Goal: Information Seeking & Learning: Learn about a topic

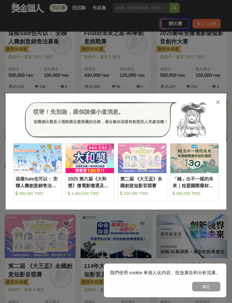
scroll to position [158, 0]
click at [220, 100] on div at bounding box center [218, 102] width 6 height 6
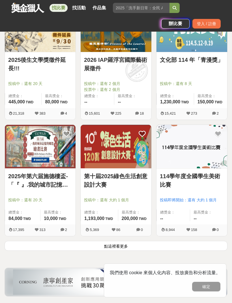
scroll to position [830, 0]
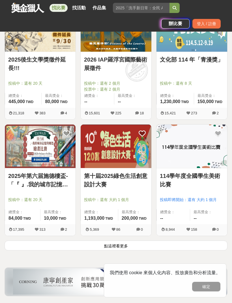
click at [54, 250] on button "點這裡看更多" at bounding box center [116, 246] width 223 height 10
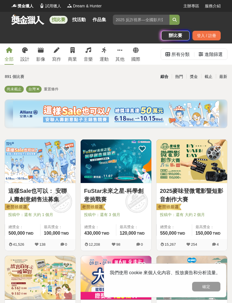
click at [72, 57] on div "商業" at bounding box center [72, 59] width 9 height 7
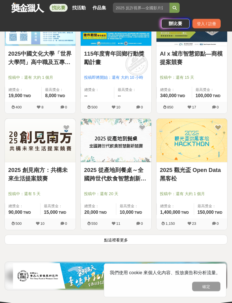
scroll to position [836, 0]
click at [38, 237] on button "點這裡看更多" at bounding box center [116, 240] width 223 height 10
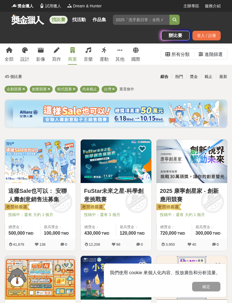
click at [205, 291] on button "確定" at bounding box center [206, 287] width 28 height 10
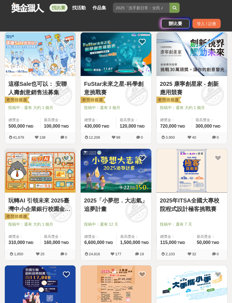
click at [146, 167] on img at bounding box center [115, 170] width 71 height 43
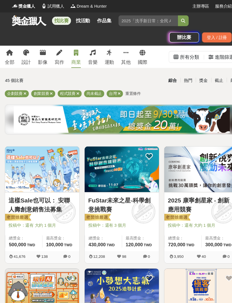
click at [12, 54] on link "全部" at bounding box center [9, 53] width 9 height 21
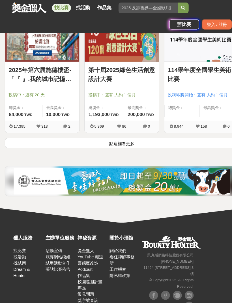
scroll to position [939, 0]
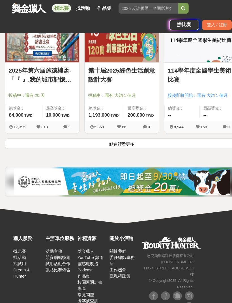
click at [31, 134] on button "點這裡看更多" at bounding box center [116, 137] width 223 height 10
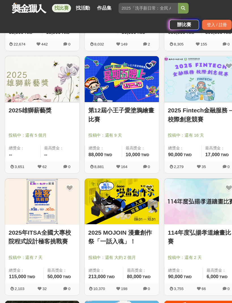
scroll to position [1483, 0]
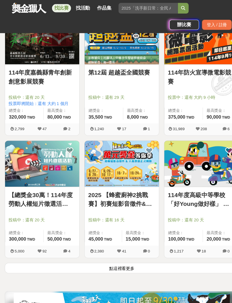
click at [31, 258] on button "點這裡看更多" at bounding box center [116, 255] width 223 height 10
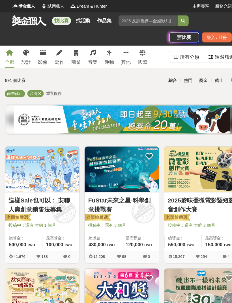
click at [123, 51] on link "其他" at bounding box center [119, 53] width 9 height 21
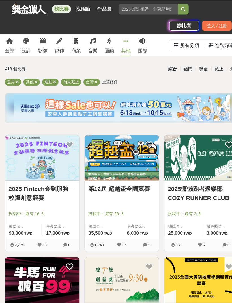
click at [139, 45] on link "國際" at bounding box center [135, 42] width 9 height 21
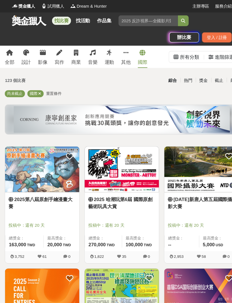
click at [72, 50] on icon at bounding box center [72, 50] width 4 height 6
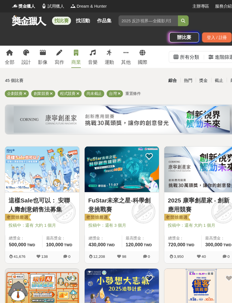
click at [75, 90] on icon at bounding box center [74, 89] width 3 height 4
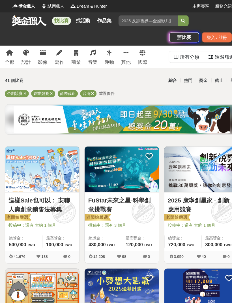
click at [47, 91] on span at bounding box center [48, 89] width 3 height 4
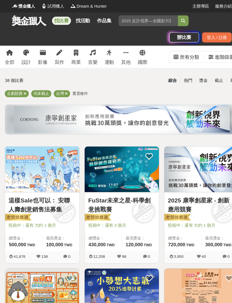
click at [21, 91] on div "企劃競賽" at bounding box center [16, 89] width 23 height 7
click at [22, 91] on span at bounding box center [23, 89] width 3 height 4
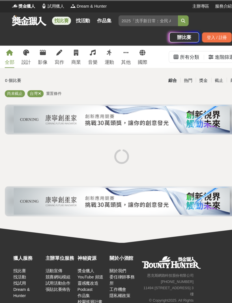
click at [52, 94] on div "尚未截止 台灣 重置條件" at bounding box center [116, 90] width 223 height 9
click at [54, 88] on span "重置條件" at bounding box center [51, 89] width 15 height 4
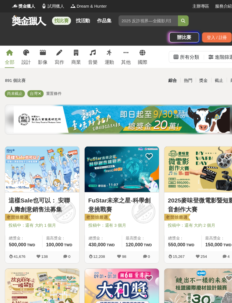
click at [75, 57] on div "商業" at bounding box center [72, 59] width 9 height 7
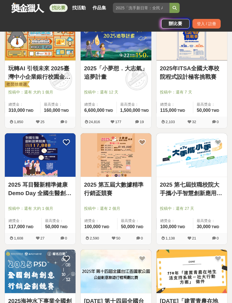
scroll to position [235, 0]
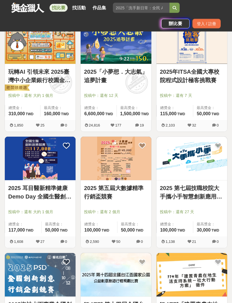
click at [145, 9] on input "search" at bounding box center [141, 8] width 56 height 10
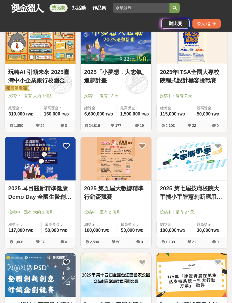
click at [176, 1] on div "找比賽 找活動 作品集 永續發展 競爭組別 創意極限 比賽日期 政府主辦 入選獎 健康生活" at bounding box center [115, 8] width 209 height 16
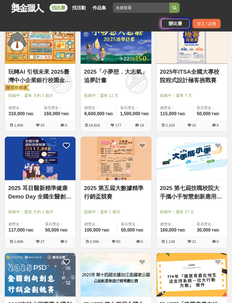
scroll to position [236, 0]
click at [173, 4] on button "submit" at bounding box center [174, 8] width 10 height 10
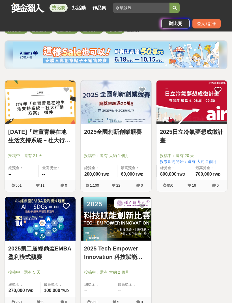
scroll to position [59, 0]
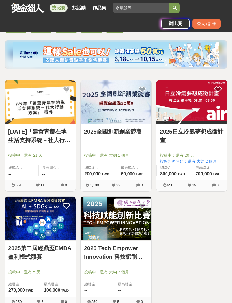
click at [133, 121] on img at bounding box center [115, 101] width 71 height 43
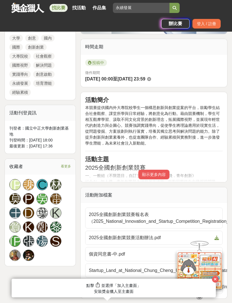
scroll to position [202, 0]
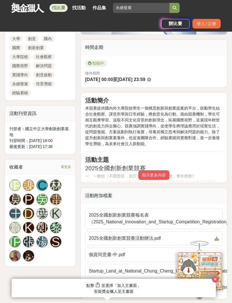
click at [159, 178] on button "顯示更多內容" at bounding box center [153, 175] width 31 height 10
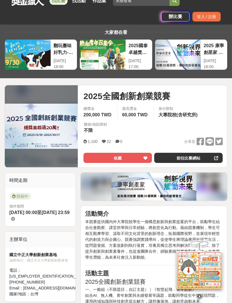
scroll to position [8, 0]
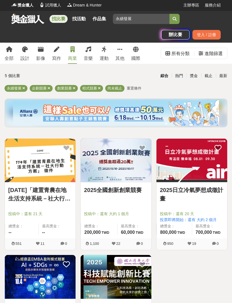
scroll to position [1, 0]
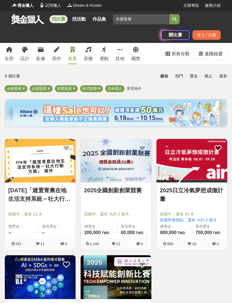
click at [203, 167] on img at bounding box center [191, 160] width 71 height 43
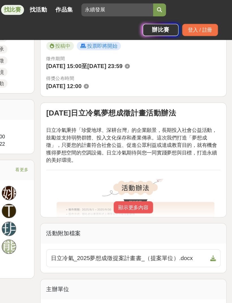
scroll to position [202, 0]
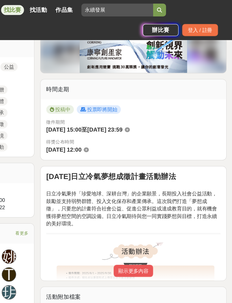
click at [113, 8] on input "永續發展" at bounding box center [141, 8] width 56 height 10
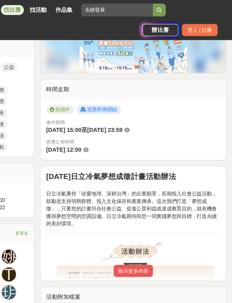
click at [113, 7] on input "永續發展" at bounding box center [141, 8] width 56 height 10
type input "[PERSON_NAME]"
click at [169, 8] on button "submit" at bounding box center [174, 8] width 10 height 10
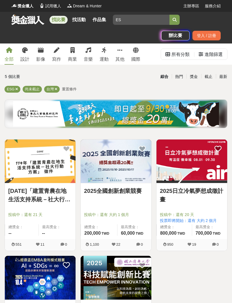
type input "E"
click at [174, 20] on button "submit" at bounding box center [174, 20] width 10 height 10
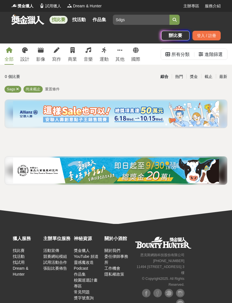
type input "Sdgs"
click at [174, 20] on button "submit" at bounding box center [174, 20] width 10 height 10
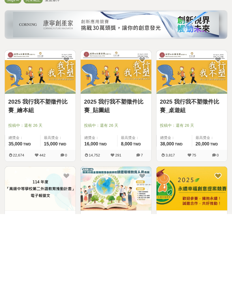
scroll to position [89, 0]
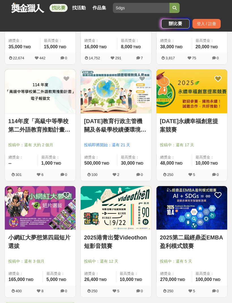
click at [143, 128] on link "[DATE]教育行政主管機關及各級學校績優環境教育人員表揚" at bounding box center [116, 125] width 64 height 17
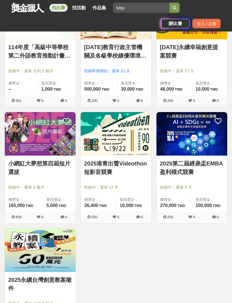
scroll to position [260, 0]
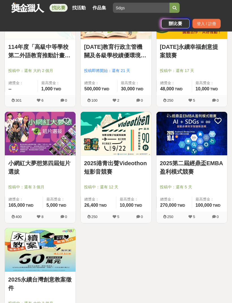
click at [65, 282] on link "2025永續台灣創意教案徵件" at bounding box center [40, 284] width 64 height 17
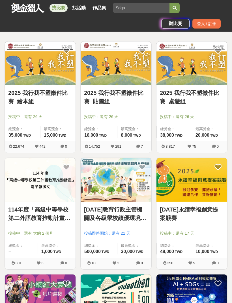
scroll to position [98, 0]
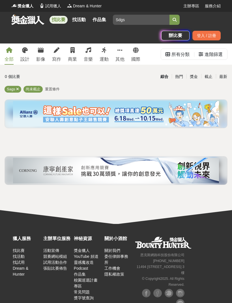
click at [90, 54] on link "音樂" at bounding box center [88, 53] width 9 height 21
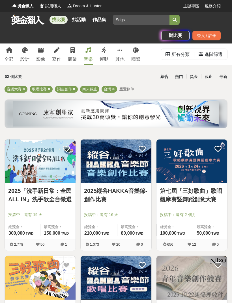
click at [85, 49] on icon at bounding box center [88, 50] width 6 height 6
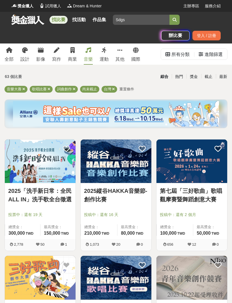
click at [75, 53] on link "商業" at bounding box center [72, 53] width 9 height 21
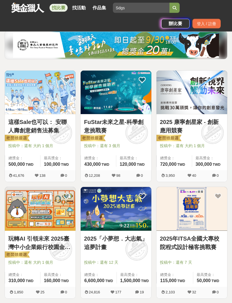
scroll to position [68, 0]
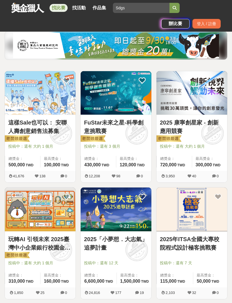
click at [49, 105] on img at bounding box center [40, 92] width 71 height 43
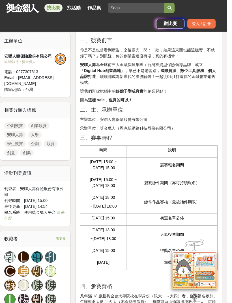
scroll to position [228, 0]
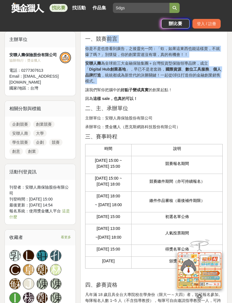
click at [139, 88] on strong "好點子變成真實" at bounding box center [135, 90] width 28 height 5
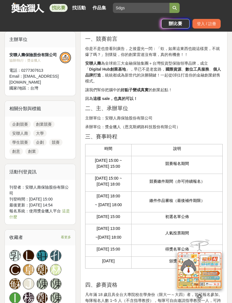
click at [120, 107] on span "二、主、承辦單位" at bounding box center [106, 108] width 43 height 6
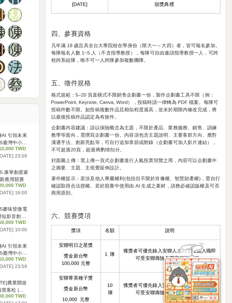
scroll to position [443, 0]
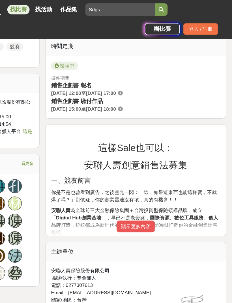
click at [138, 188] on button "顯示更多內容" at bounding box center [153, 184] width 31 height 10
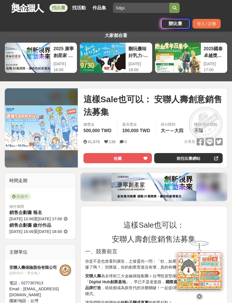
scroll to position [0, 0]
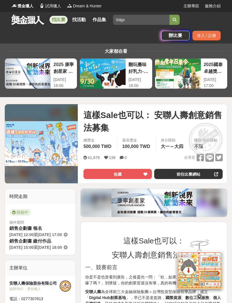
click at [29, 18] on link at bounding box center [28, 19] width 34 height 11
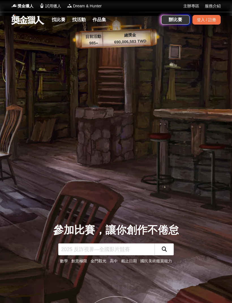
click at [62, 23] on link "找比賽" at bounding box center [58, 20] width 18 height 8
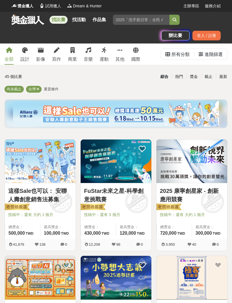
click at [205, 49] on div "進階篩選" at bounding box center [213, 54] width 18 height 11
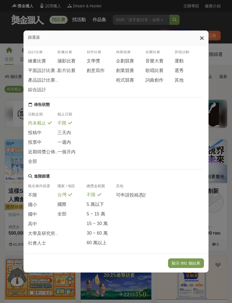
scroll to position [10, 0]
click at [68, 151] on span "一個月內" at bounding box center [66, 153] width 18 height 6
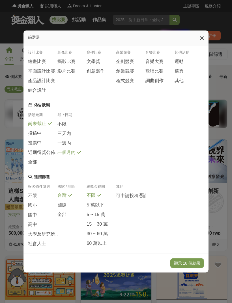
click at [200, 38] on div "篩選器" at bounding box center [115, 38] width 185 height 16
click at [64, 121] on span "不限" at bounding box center [61, 124] width 9 height 6
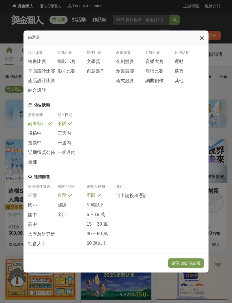
click at [128, 59] on span "企劃競賽" at bounding box center [125, 62] width 18 height 6
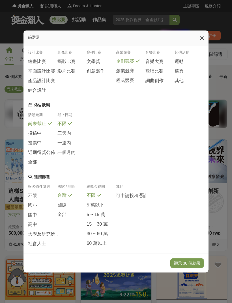
click at [130, 68] on span "創業競賽" at bounding box center [125, 71] width 18 height 6
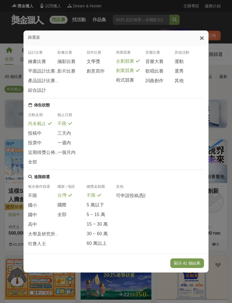
scroll to position [0, 0]
click at [200, 35] on icon at bounding box center [201, 38] width 4 height 6
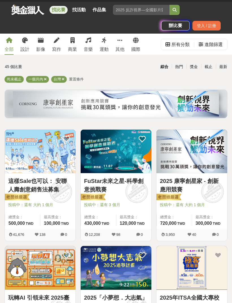
click at [213, 47] on div "進階篩選" at bounding box center [213, 44] width 18 height 11
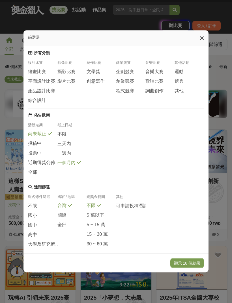
scroll to position [10, 0]
click at [202, 35] on icon at bounding box center [201, 38] width 4 height 6
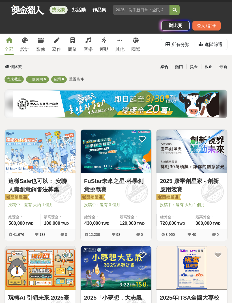
click at [208, 41] on div "進階篩選" at bounding box center [213, 44] width 18 height 11
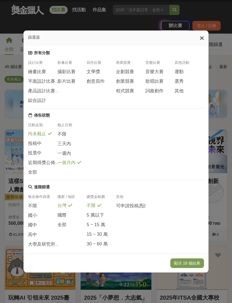
click at [49, 241] on span "大學及研究所" at bounding box center [41, 244] width 27 height 6
click at [195, 268] on button "顯示 3 個結果" at bounding box center [188, 263] width 32 height 10
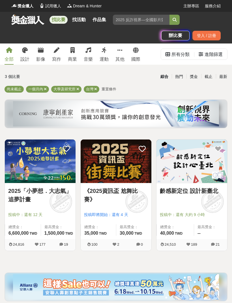
click at [44, 92] on div "一個月內" at bounding box center [37, 89] width 23 height 7
click at [44, 91] on div "一個月內" at bounding box center [37, 89] width 23 height 7
click at [45, 91] on icon at bounding box center [45, 89] width 3 height 4
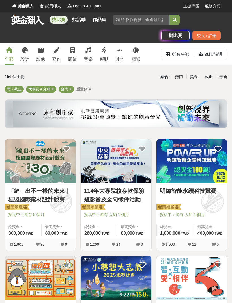
click at [221, 54] on div "進階篩選" at bounding box center [213, 54] width 18 height 11
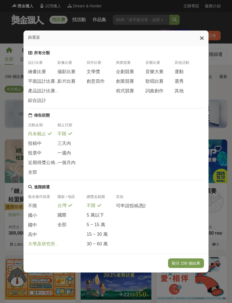
click at [131, 78] on span "創業競賽" at bounding box center [125, 81] width 18 height 6
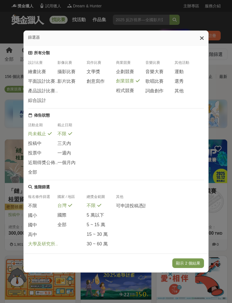
click at [129, 69] on span "企劃競賽" at bounding box center [125, 72] width 18 height 6
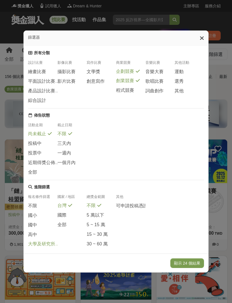
click at [194, 268] on button "顯示 24 個結果" at bounding box center [187, 263] width 34 height 10
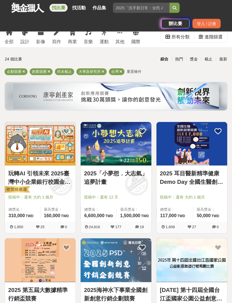
scroll to position [21, 0]
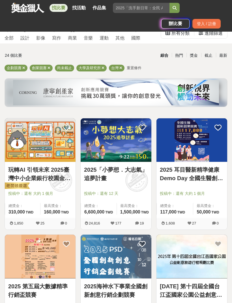
click at [29, 171] on link "玩轉AI 引領未來 2025臺灣中小企業銀行校園金融科技創意挑戰賽" at bounding box center [40, 173] width 64 height 17
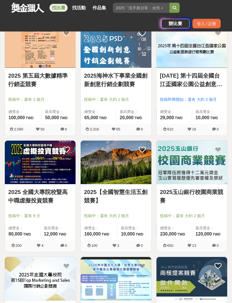
click at [46, 194] on link "2025 全國大專院校暨高中職虛擬投資競賽" at bounding box center [40, 196] width 64 height 17
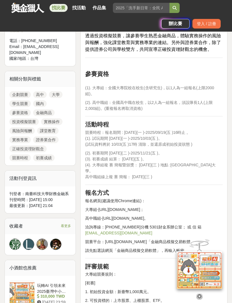
scroll to position [272, 0]
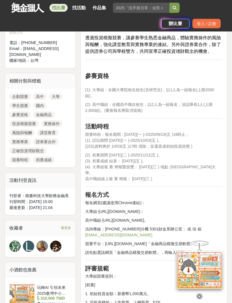
scroll to position [269, 0]
